Goal: Information Seeking & Learning: Learn about a topic

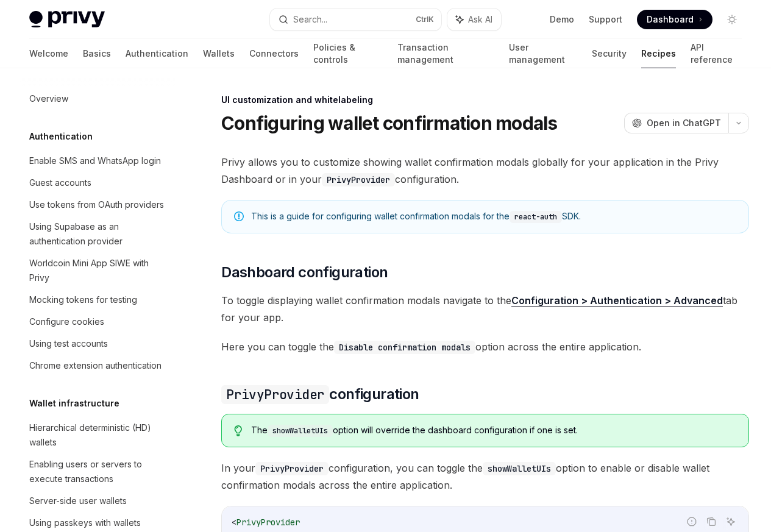
scroll to position [533, 0]
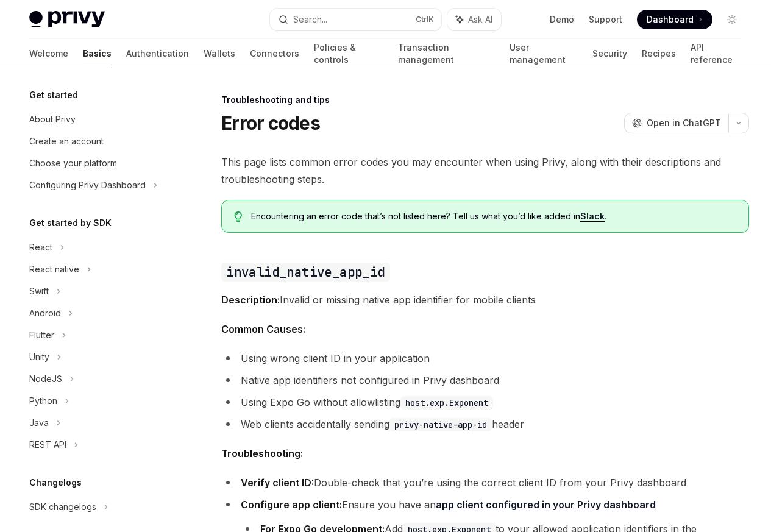
scroll to position [116, 0]
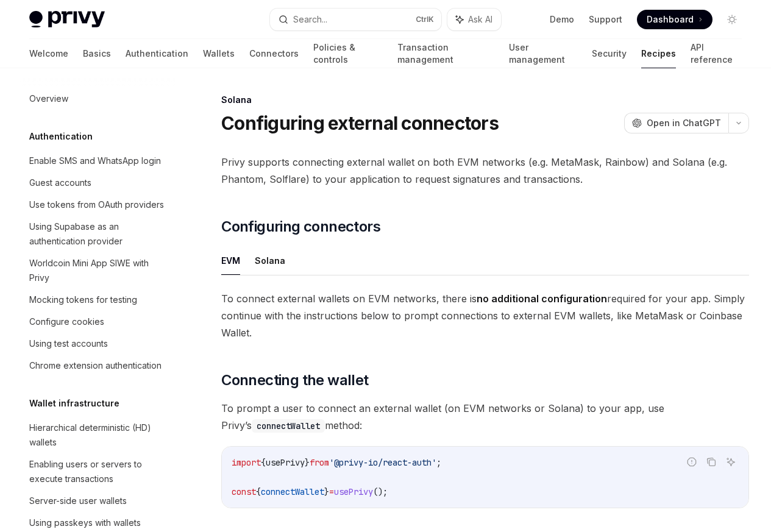
scroll to position [1952, 0]
